Goal: Find specific page/section: Find specific page/section

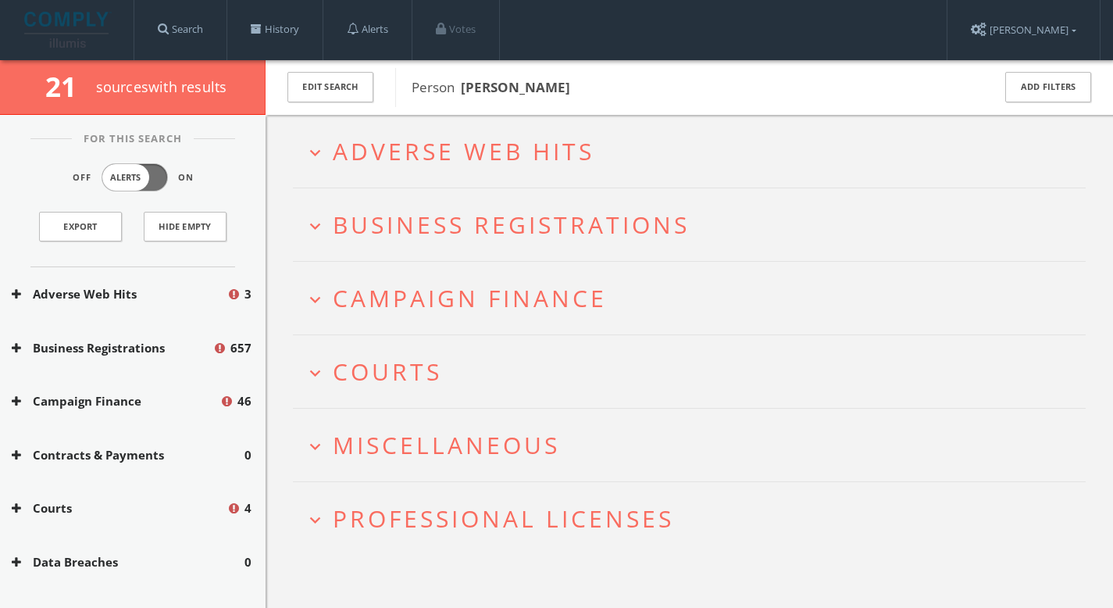
click at [401, 145] on span "Adverse Web Hits" at bounding box center [464, 151] width 262 height 32
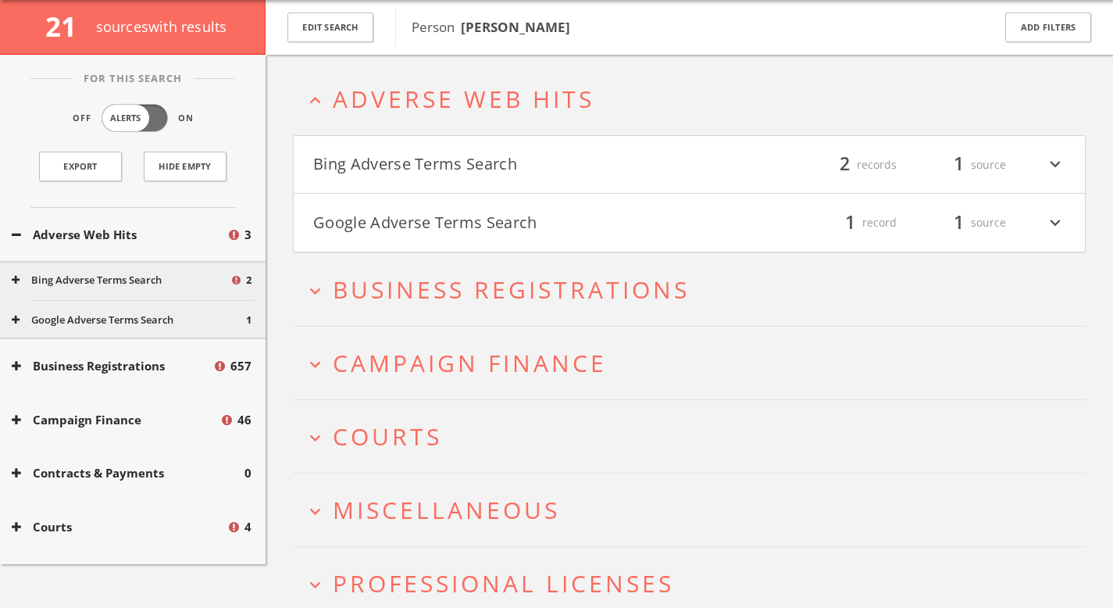
click at [427, 376] on span "Campaign Finance" at bounding box center [470, 363] width 274 height 32
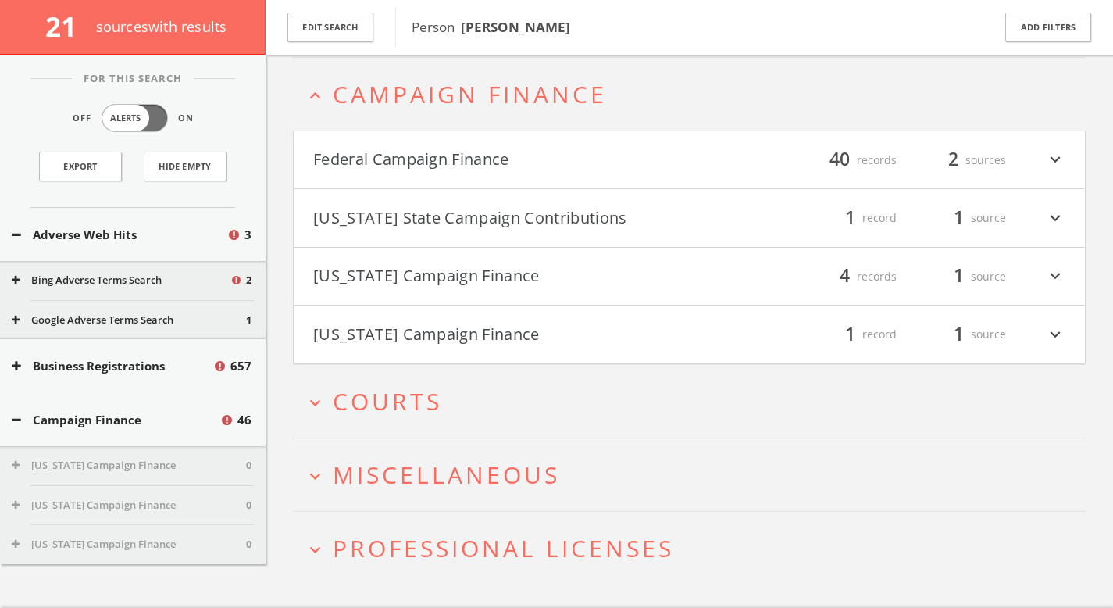
scroll to position [332, 0]
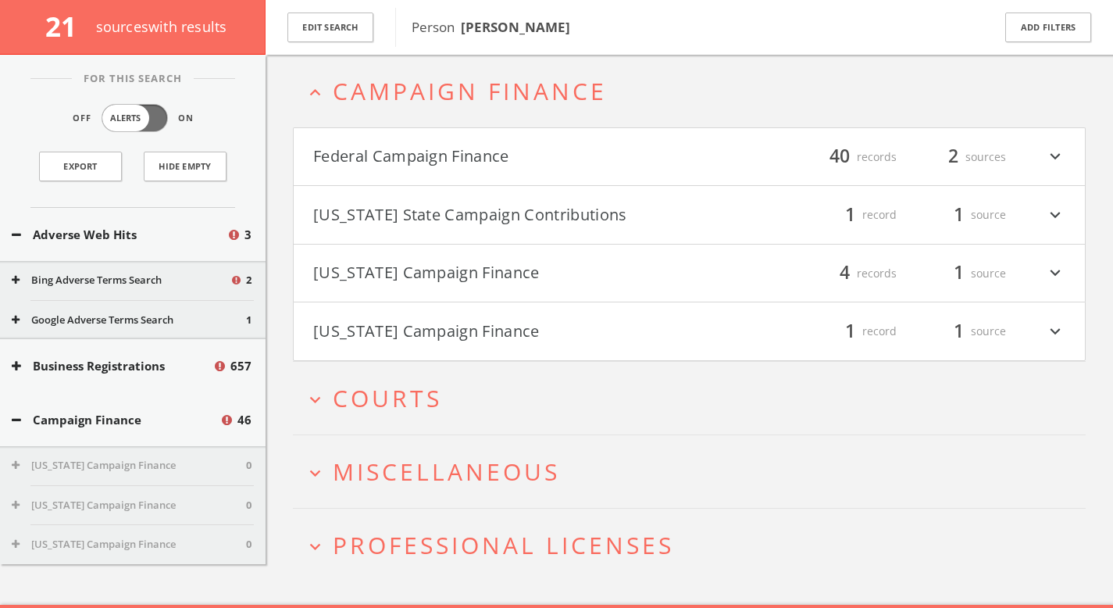
click at [426, 387] on span "Courts" at bounding box center [387, 398] width 109 height 32
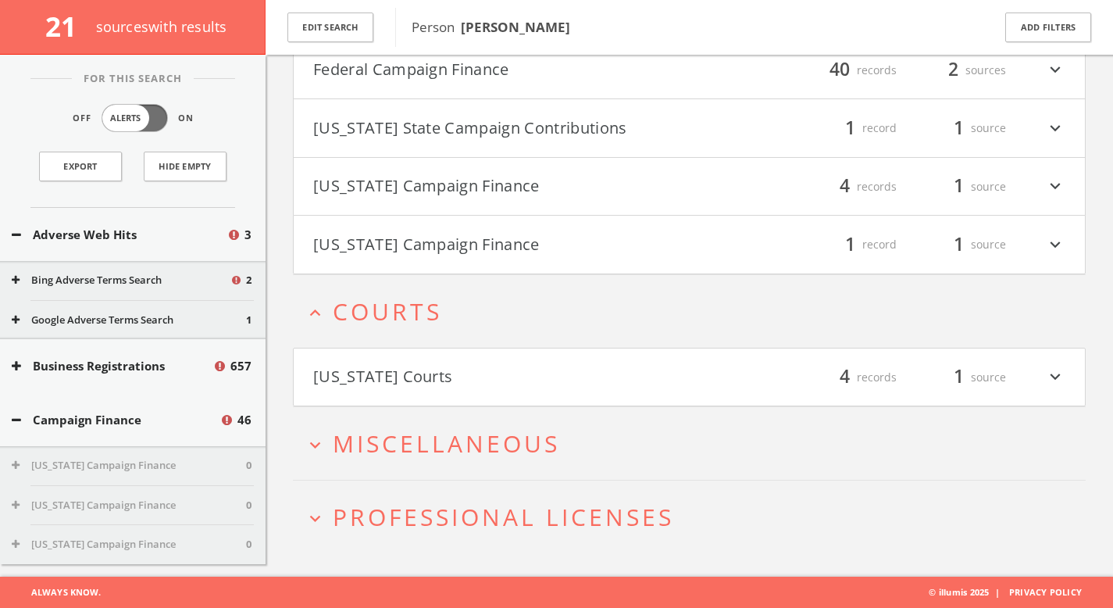
click at [427, 364] on button "[US_STATE] Courts" at bounding box center [501, 377] width 376 height 27
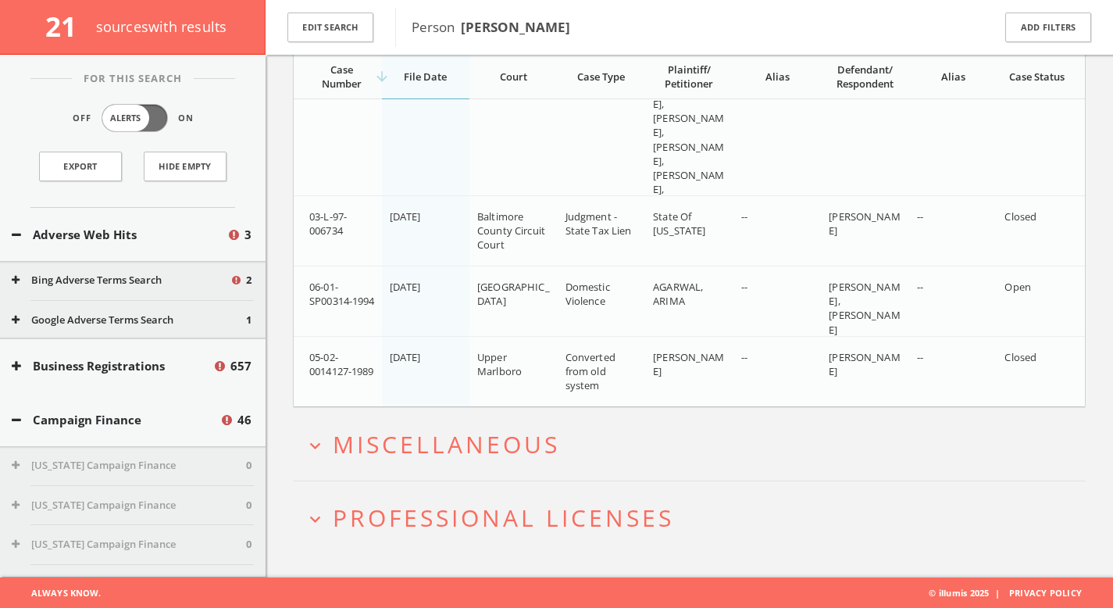
click at [466, 449] on span "Miscellaneous" at bounding box center [446, 444] width 227 height 32
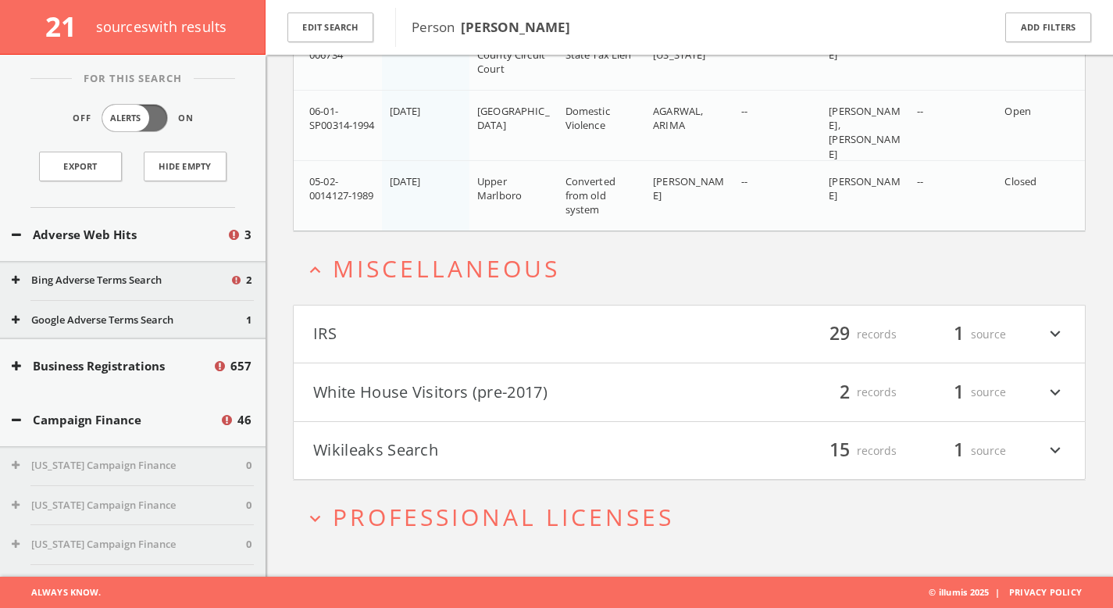
click at [467, 412] on h4 "White House Visitors (pre-2017) filter_list 2 records 1 source expand_more" at bounding box center [689, 392] width 791 height 58
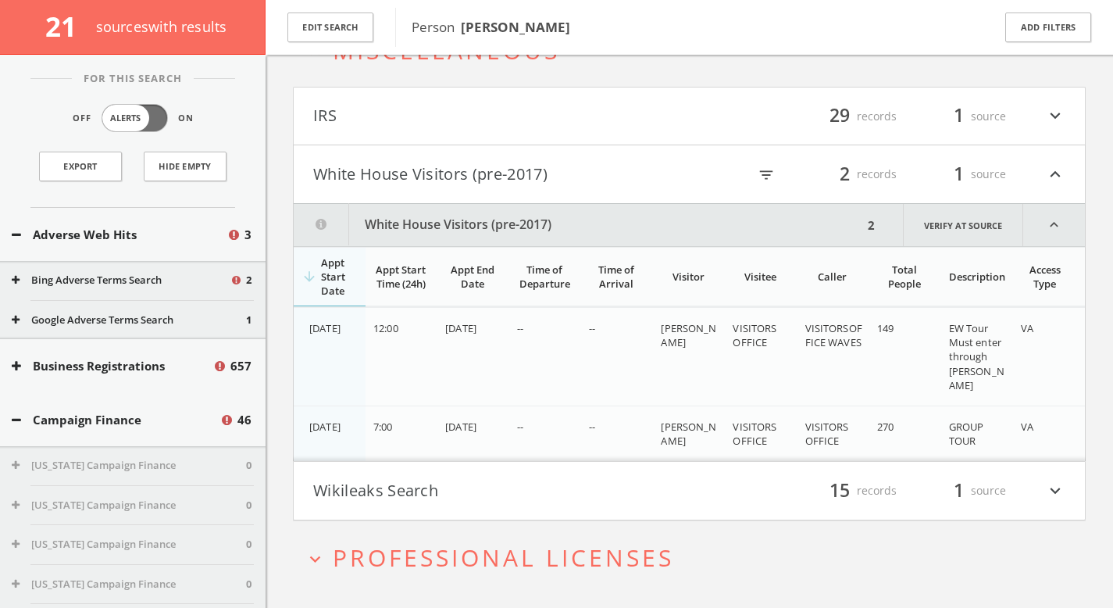
scroll to position [1336, 0]
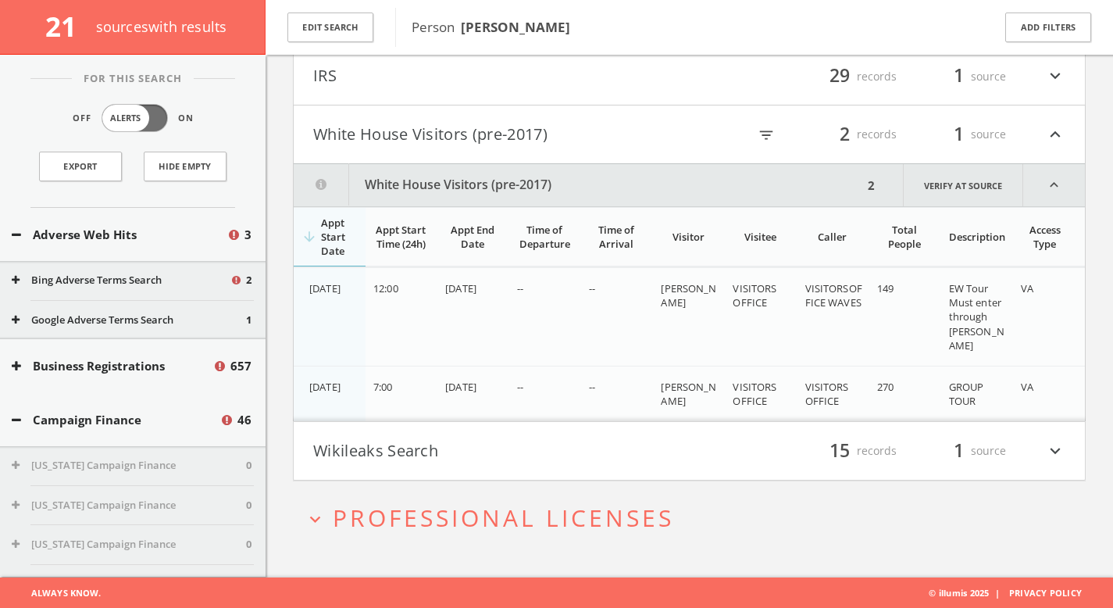
click at [482, 498] on h2 "expand_more Professional Licenses" at bounding box center [689, 517] width 793 height 73
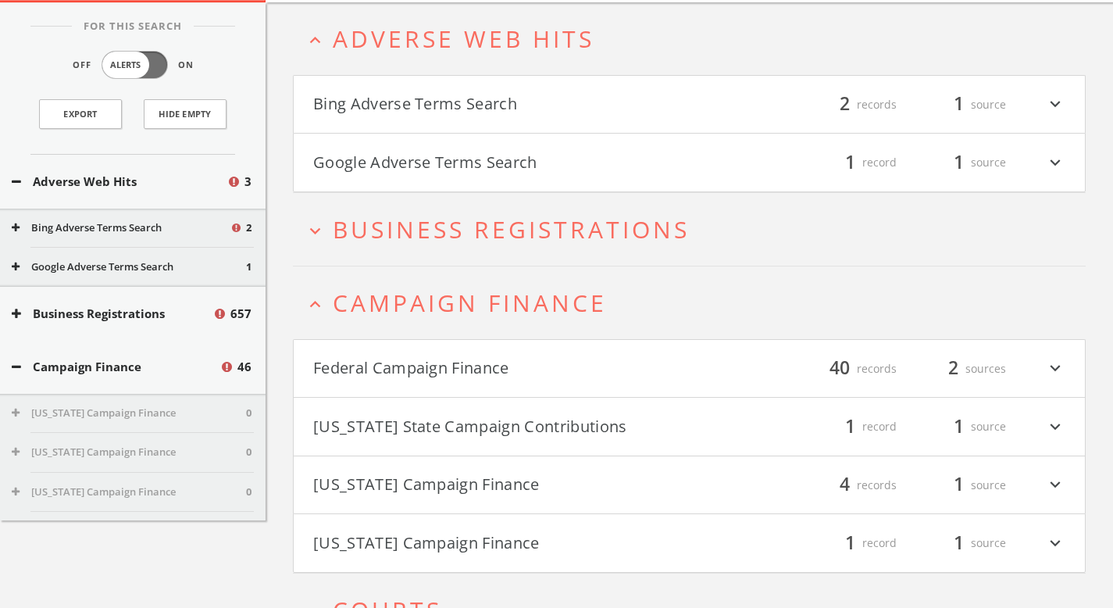
scroll to position [0, 0]
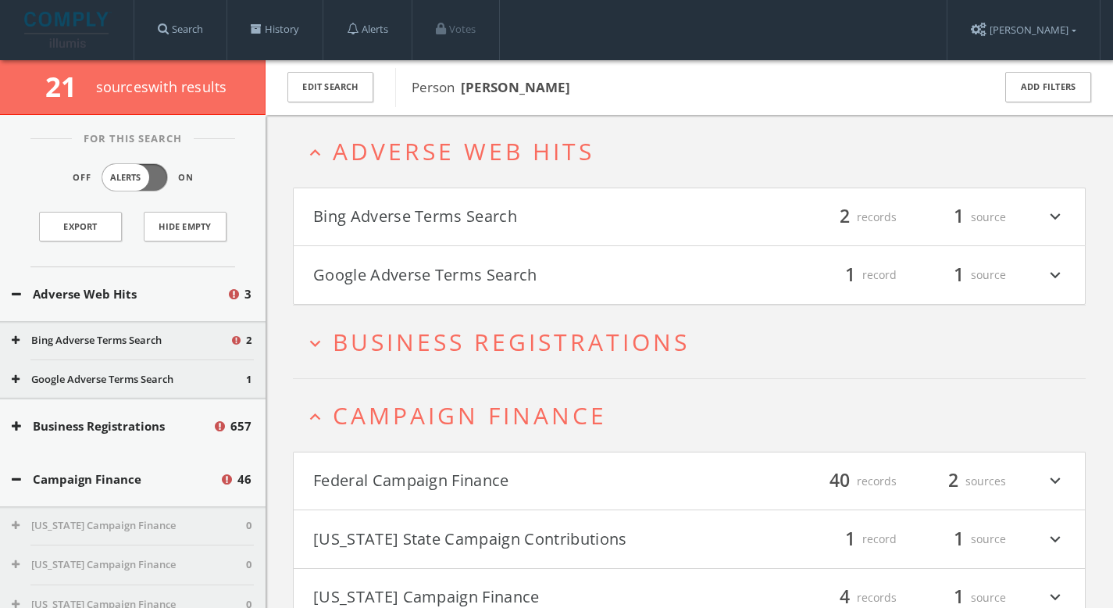
click at [450, 217] on button "Bing Adverse Terms Search" at bounding box center [501, 217] width 376 height 27
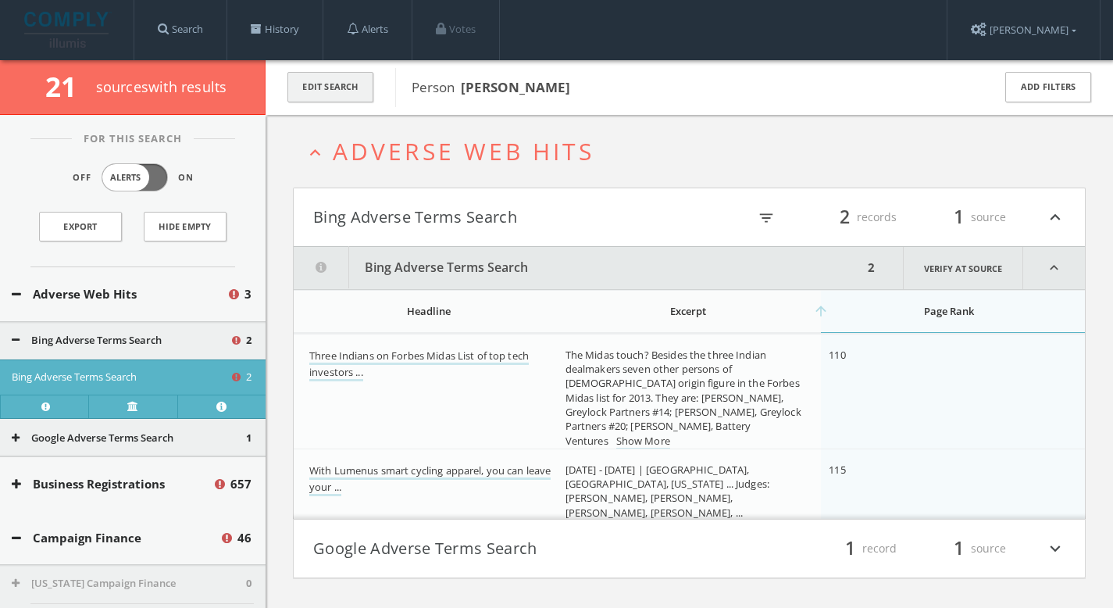
click at [355, 90] on button "Edit Search" at bounding box center [330, 87] width 86 height 30
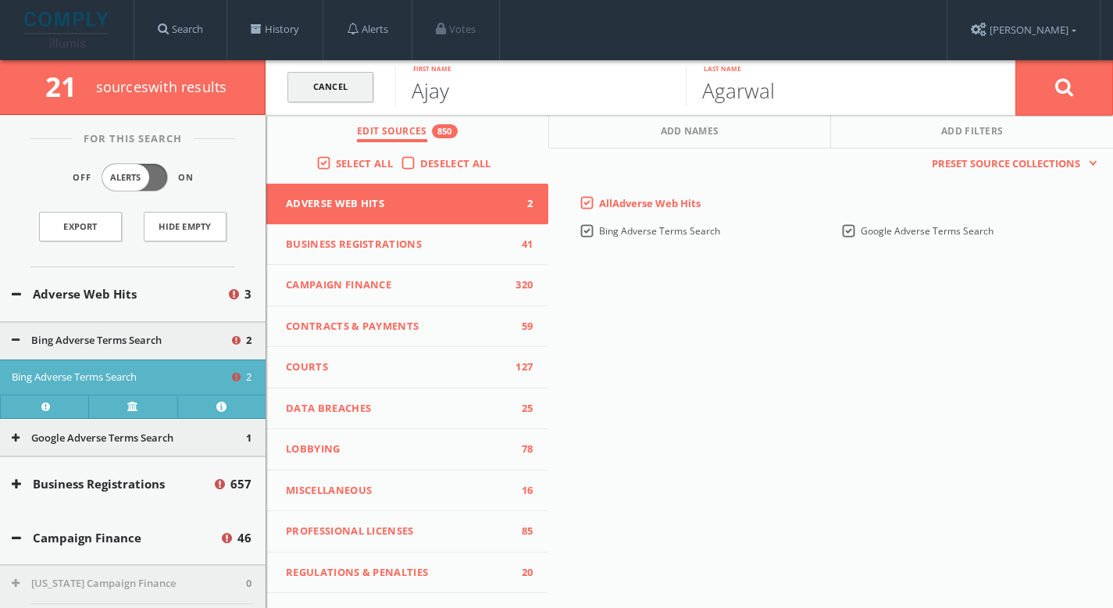
drag, startPoint x: 504, startPoint y: 95, endPoint x: 293, endPoint y: 93, distance: 210.9
click at [293, 93] on form "Cancel [PERSON_NAME] First name [PERSON_NAME] Last name Cancel" at bounding box center [689, 87] width 847 height 55
type input "[PERSON_NAME]"
click at [1081, 77] on button at bounding box center [1064, 87] width 98 height 56
